Goal: Information Seeking & Learning: Learn about a topic

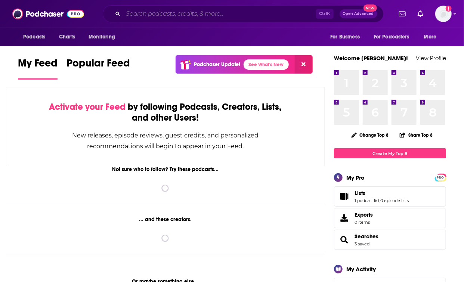
click at [166, 12] on input "Search podcasts, credits, & more..." at bounding box center [219, 14] width 193 height 12
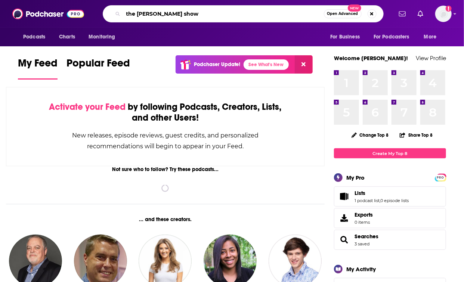
type input "the [PERSON_NAME] show"
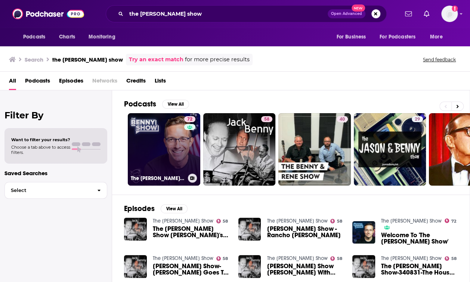
click at [165, 126] on link "72 The [PERSON_NAME] Show" at bounding box center [164, 149] width 73 height 73
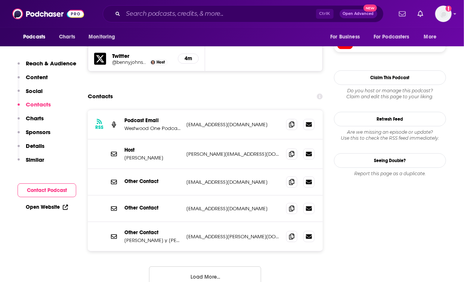
scroll to position [715, 0]
click at [60, 151] on div "Reach & Audience Content Social Contacts Charts Sponsors Details Similar" at bounding box center [47, 115] width 59 height 110
click at [203, 7] on div "Ctrl K Open Advanced New" at bounding box center [243, 13] width 281 height 17
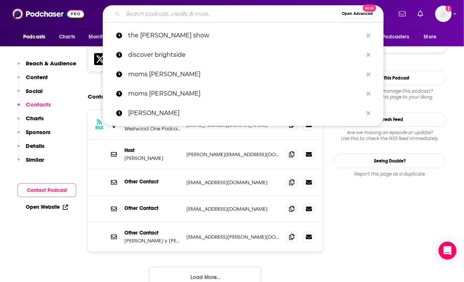
click at [203, 10] on input "Search podcasts, credits, & more..." at bounding box center [231, 14] width 216 height 12
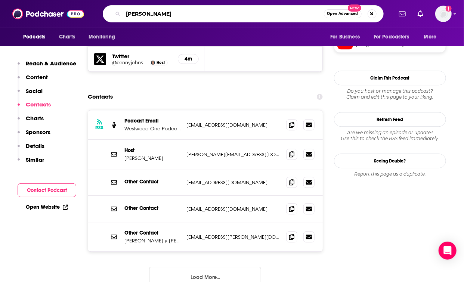
type input "[PERSON_NAME]"
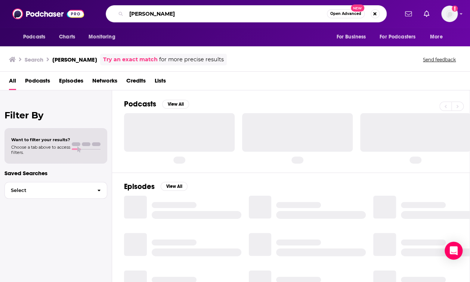
click at [203, 10] on input "[PERSON_NAME]" at bounding box center [226, 14] width 201 height 12
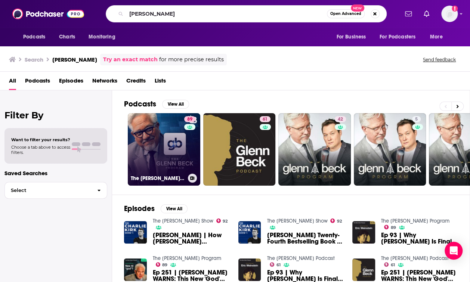
click at [162, 141] on link "89 The [PERSON_NAME] Program" at bounding box center [164, 149] width 73 height 73
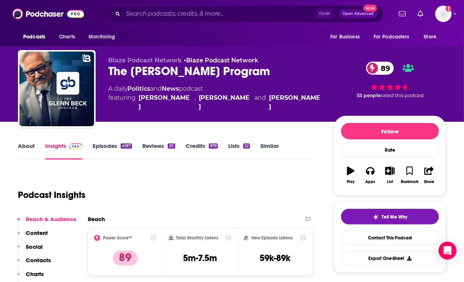
click at [27, 143] on link "About" at bounding box center [26, 150] width 17 height 17
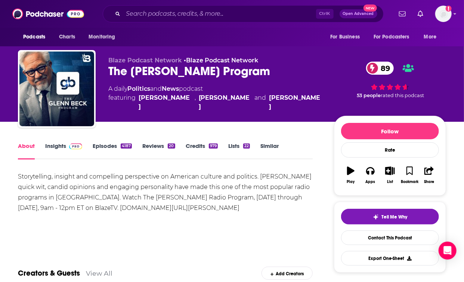
click at [53, 146] on link "Insights" at bounding box center [63, 150] width 37 height 17
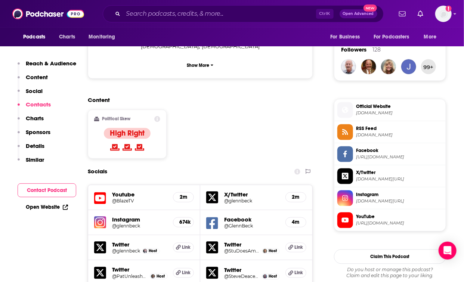
scroll to position [718, 0]
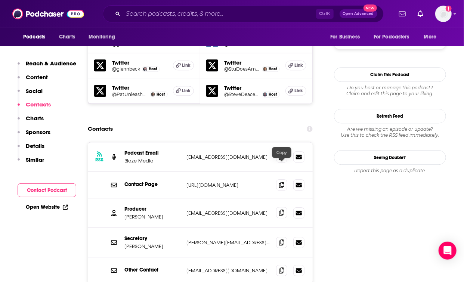
click at [283, 210] on icon at bounding box center [281, 213] width 5 height 6
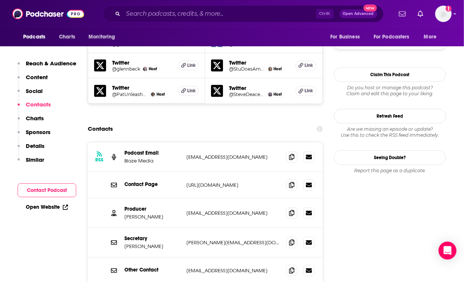
click at [10, 44] on div "Podcasts Charts Monitoring For Business For Podcasters More" at bounding box center [232, 37] width 464 height 19
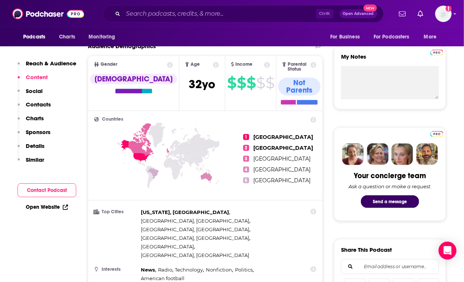
scroll to position [0, 0]
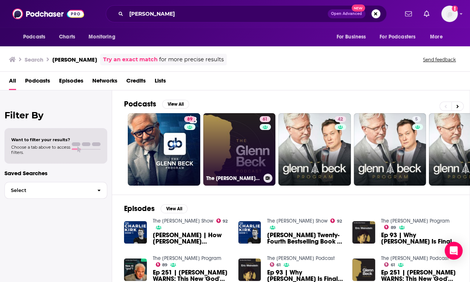
click at [232, 147] on link "61 The [PERSON_NAME] Podcast" at bounding box center [239, 149] width 73 height 73
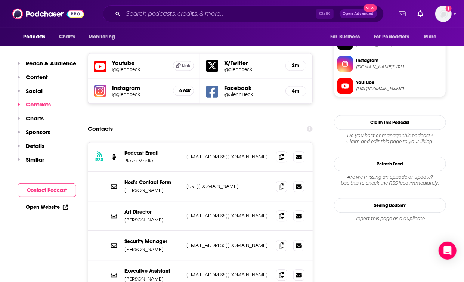
scroll to position [671, 0]
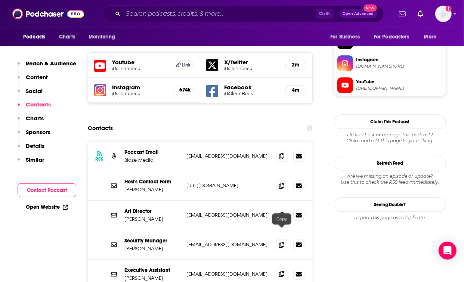
click at [281, 271] on icon at bounding box center [281, 274] width 5 height 6
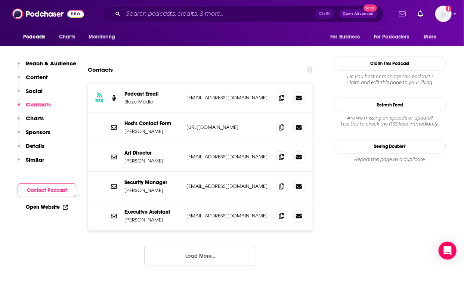
scroll to position [728, 0]
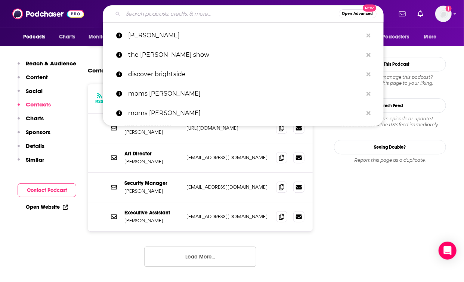
click at [192, 15] on input "Search podcasts, credits, & more..." at bounding box center [231, 14] width 216 height 12
